Goal: Navigation & Orientation: Find specific page/section

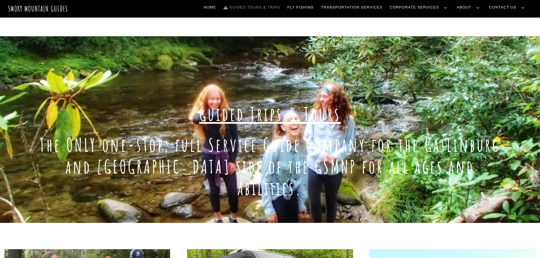
drag, startPoint x: 182, startPoint y: 133, endPoint x: 185, endPoint y: 30, distance: 103.2
click at [282, 8] on link "Guided Tours & Trips" at bounding box center [251, 7] width 61 height 12
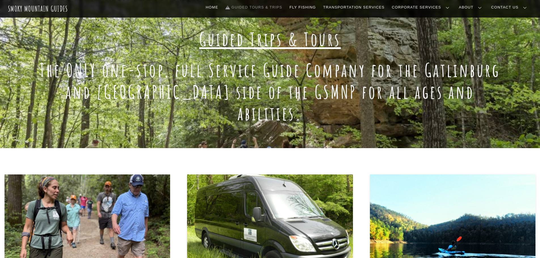
scroll to position [170, 0]
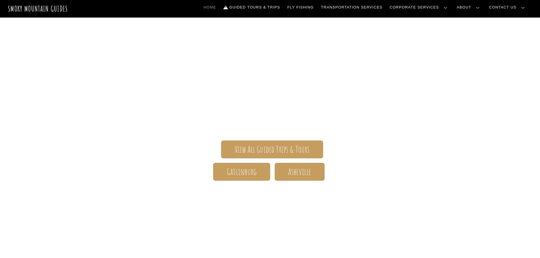
scroll to position [57, 0]
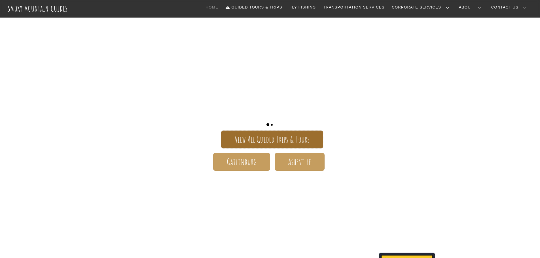
click at [270, 139] on span "View All Guided Trips & Tours" at bounding box center [272, 140] width 75 height 6
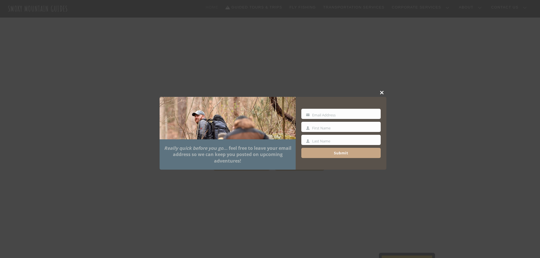
click at [381, 93] on span at bounding box center [382, 92] width 9 height 3
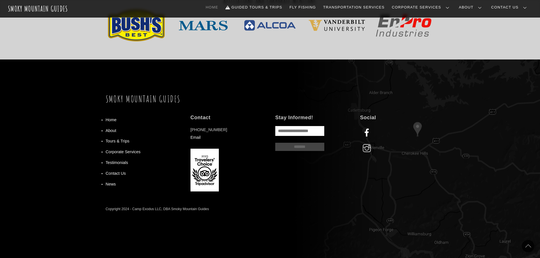
scroll to position [0, 0]
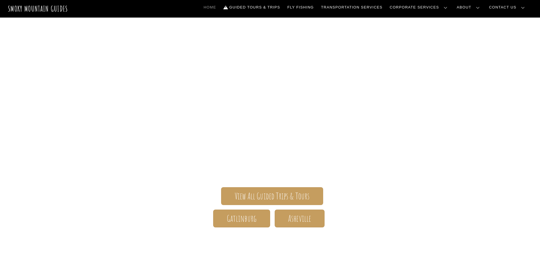
drag, startPoint x: 239, startPoint y: 98, endPoint x: 201, endPoint y: 52, distance: 60.2
click at [377, 7] on link "Transportation Services" at bounding box center [352, 7] width 66 height 12
